Goal: Find specific page/section: Find specific page/section

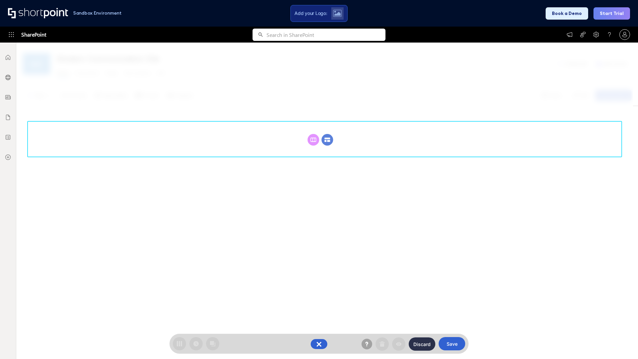
click at [327, 134] on circle at bounding box center [328, 140] width 12 height 12
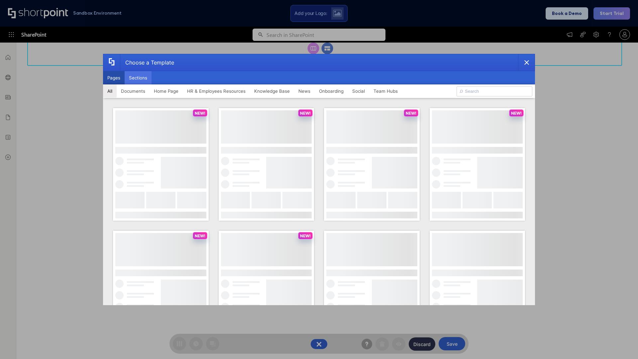
click at [138, 78] on button "Sections" at bounding box center [138, 77] width 27 height 13
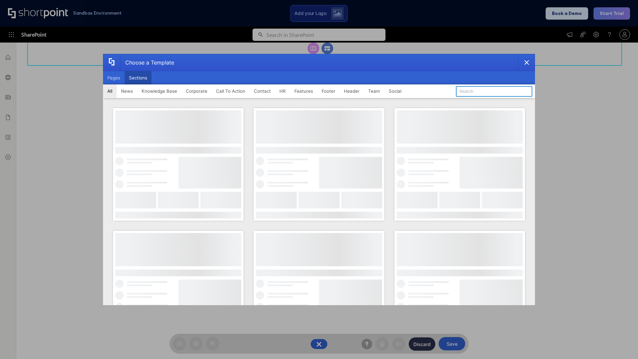
type input "Team News"
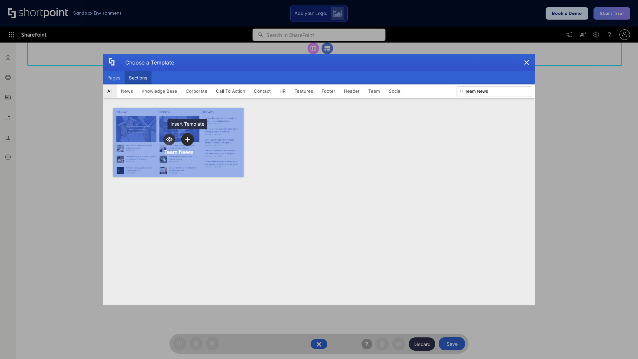
click at [187, 139] on icon "template selector" at bounding box center [187, 139] width 5 height 5
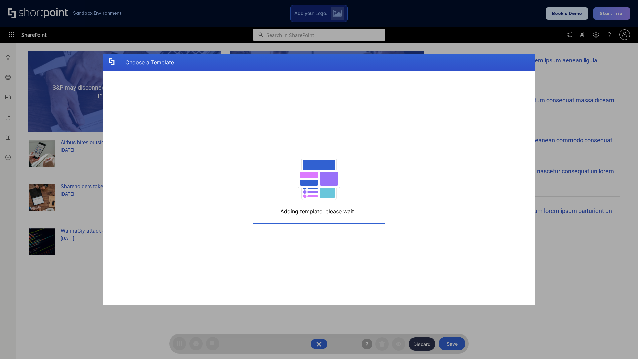
scroll to position [106, 0]
